Goal: Navigation & Orientation: Go to known website

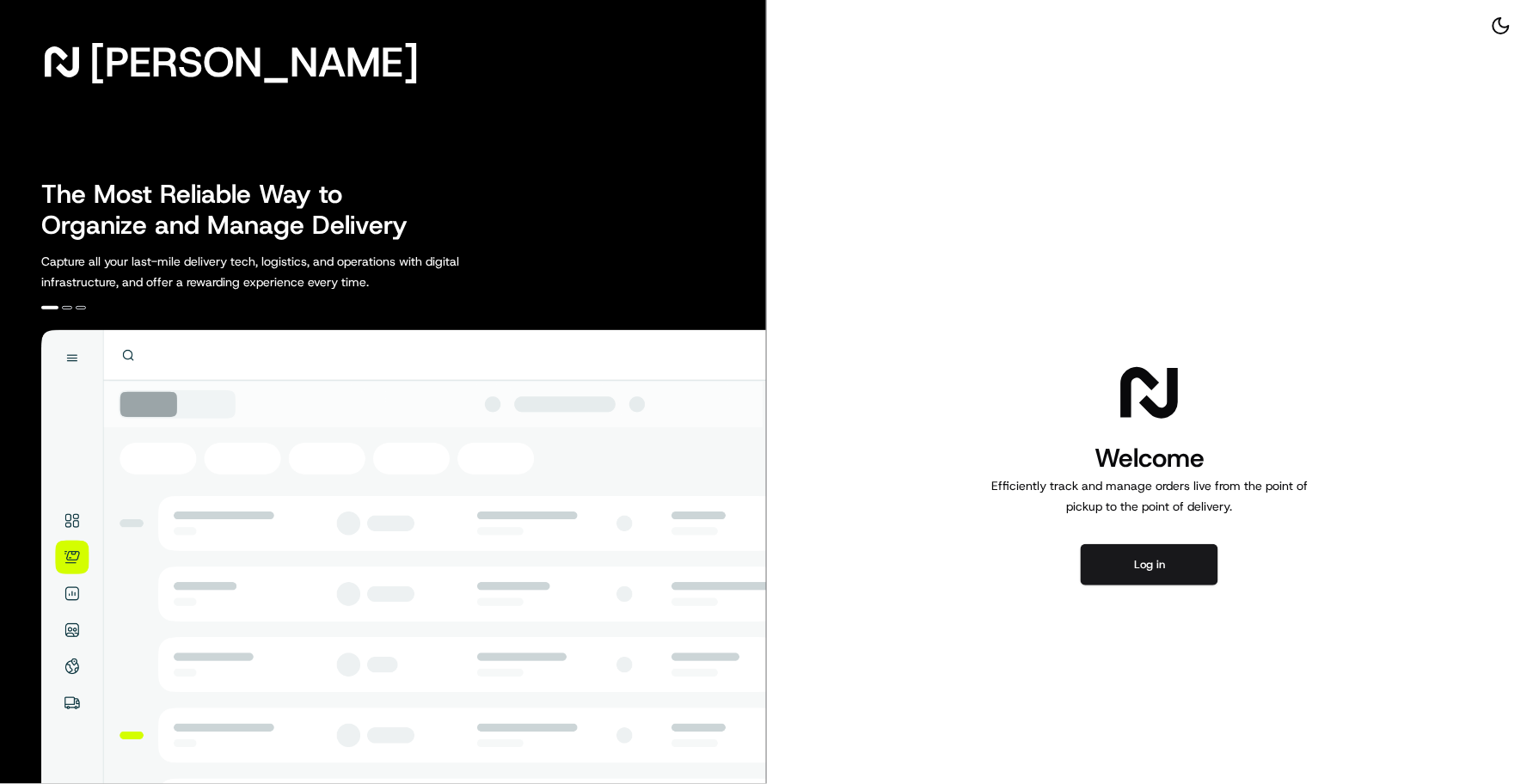
click at [1248, 609] on div "Welcome Efficiently track and manage orders live from the point of pickup to th…" at bounding box center [1149, 472] width 766 height 944
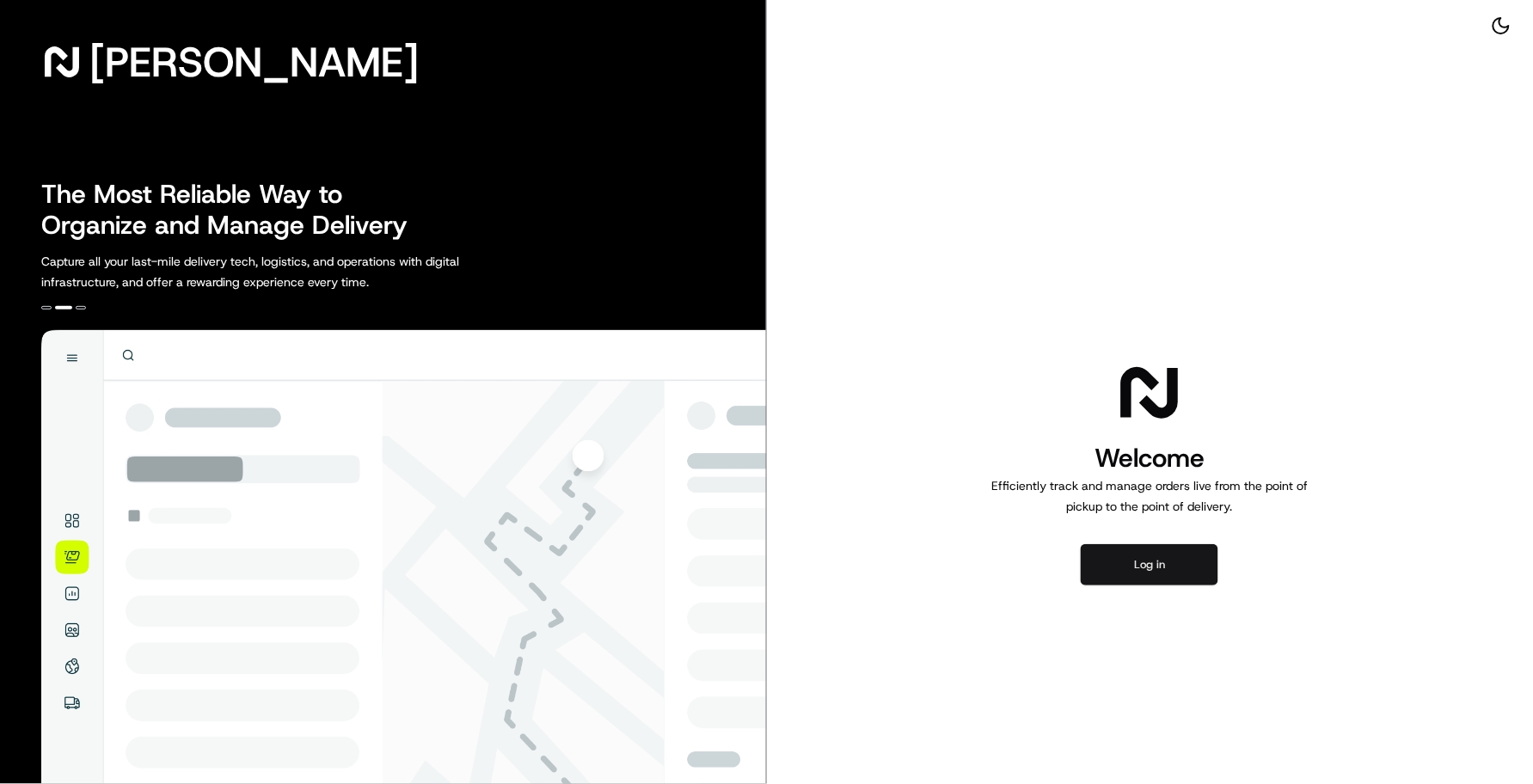
click at [1131, 557] on button "Log in" at bounding box center [1148, 564] width 137 height 42
